Goal: Task Accomplishment & Management: Use online tool/utility

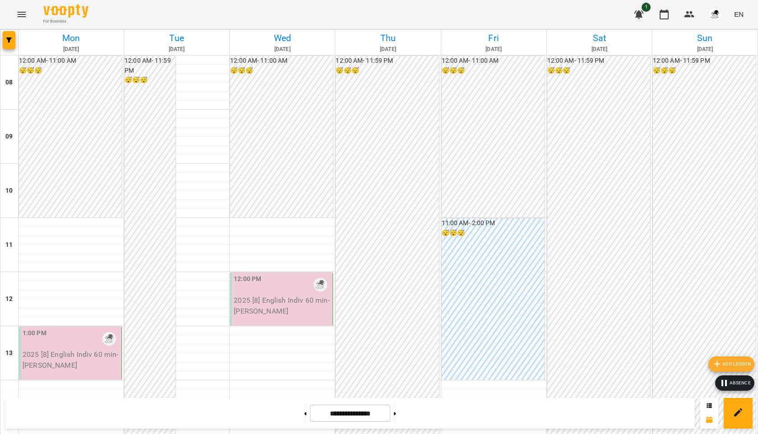
scroll to position [214, 0]
click at [304, 414] on button at bounding box center [305, 414] width 2 height 20
type input "**********"
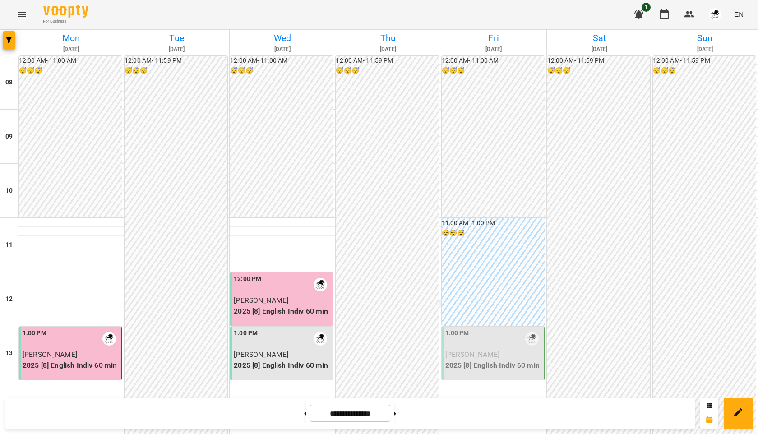
scroll to position [215, 0]
